Goal: Task Accomplishment & Management: Use online tool/utility

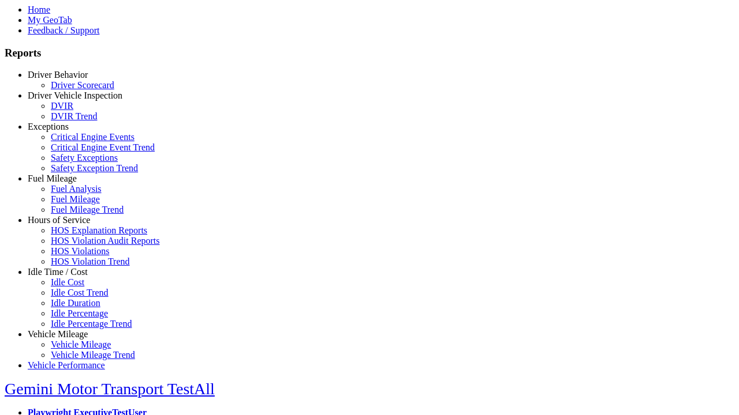
click at [66, 225] on link "Hours of Service" at bounding box center [59, 220] width 62 height 10
click at [75, 235] on link "HOS Explanation Reports" at bounding box center [99, 231] width 96 height 10
